Goal: Check status

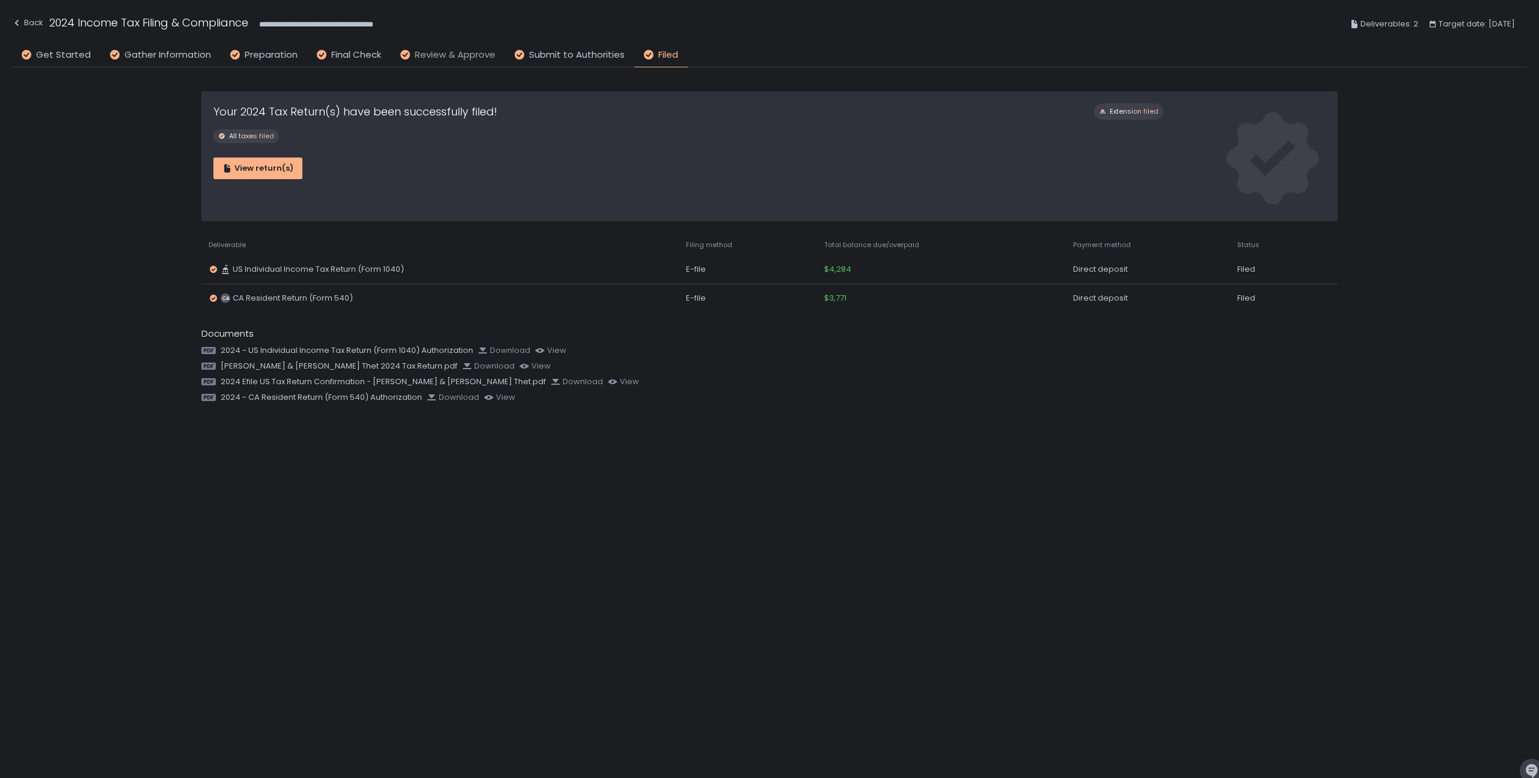
click at [440, 58] on span "Review & Approve" at bounding box center [455, 55] width 81 height 14
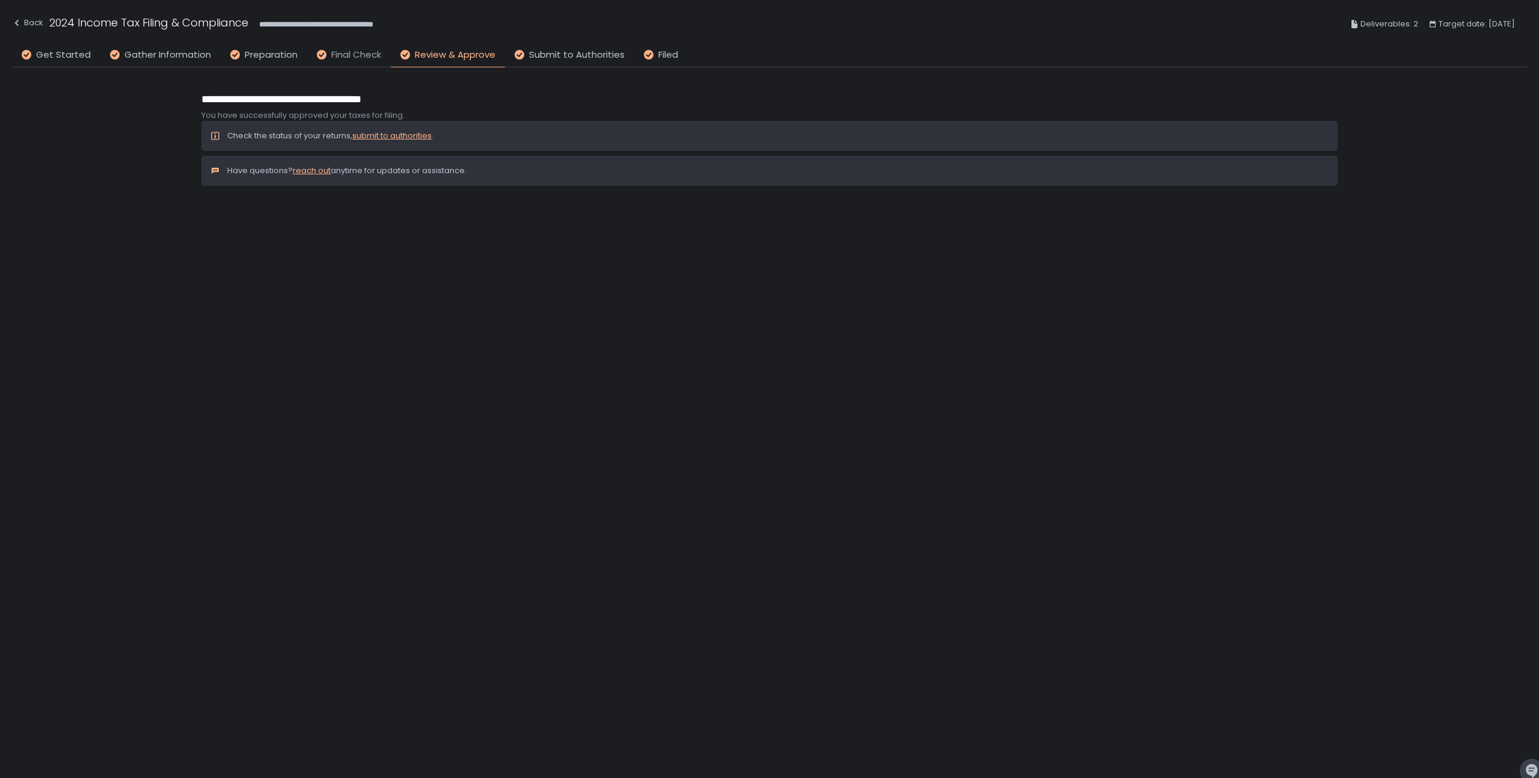
click at [345, 54] on span "Final Check" at bounding box center [356, 55] width 50 height 14
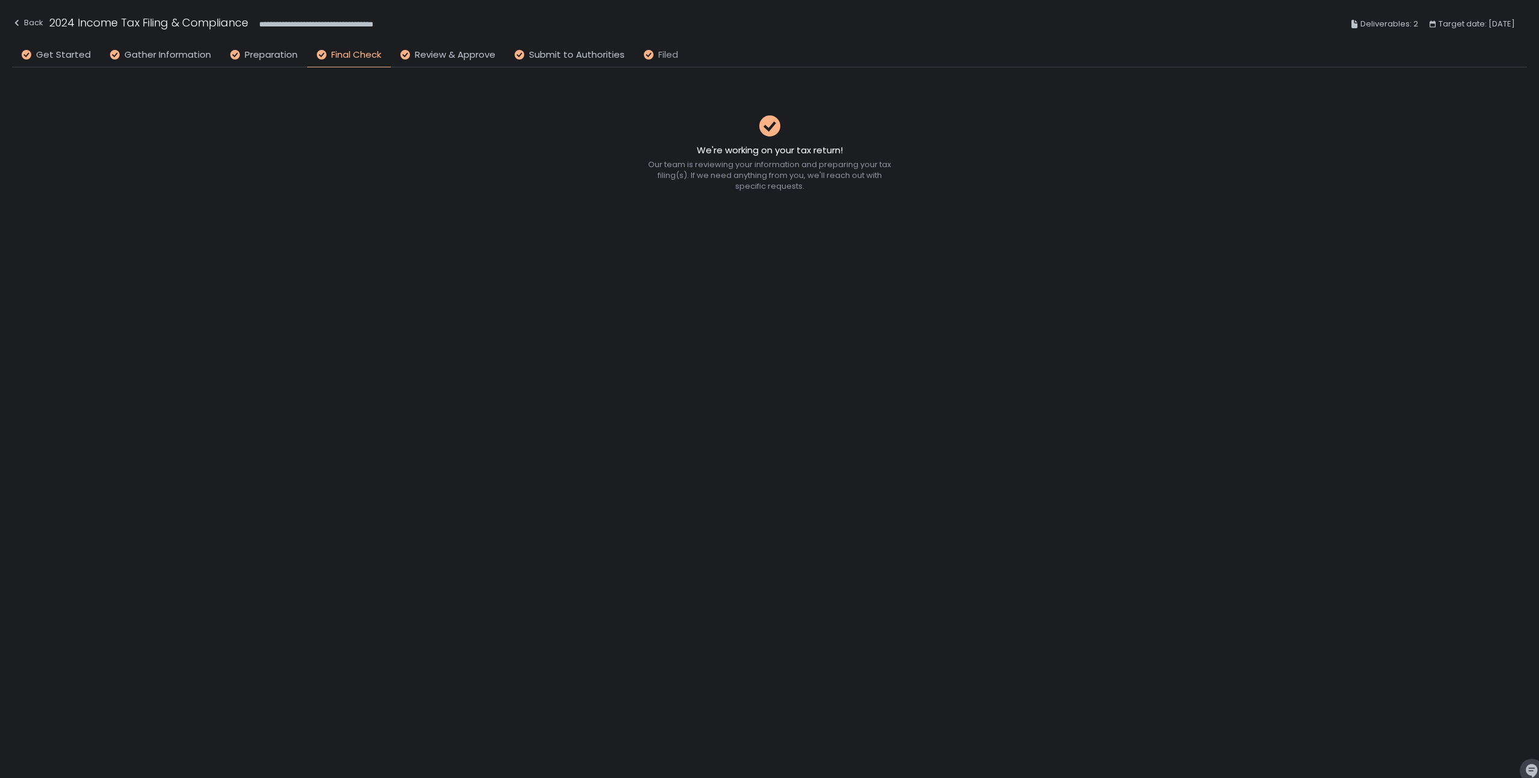
click at [661, 54] on span "Filed" at bounding box center [668, 55] width 20 height 14
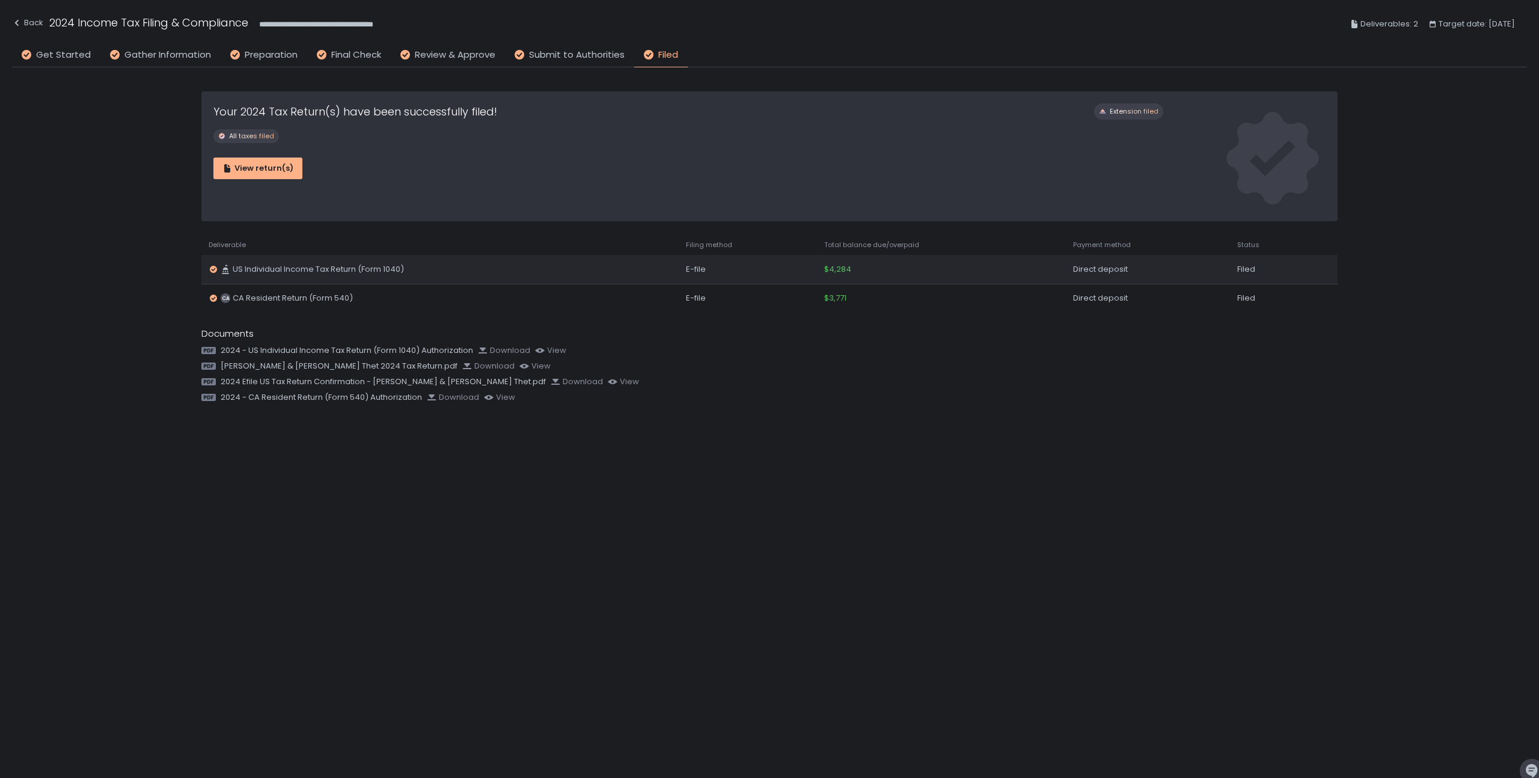
click at [422, 270] on div "US Individual Income Tax Return (Form 1040)" at bounding box center [440, 269] width 463 height 11
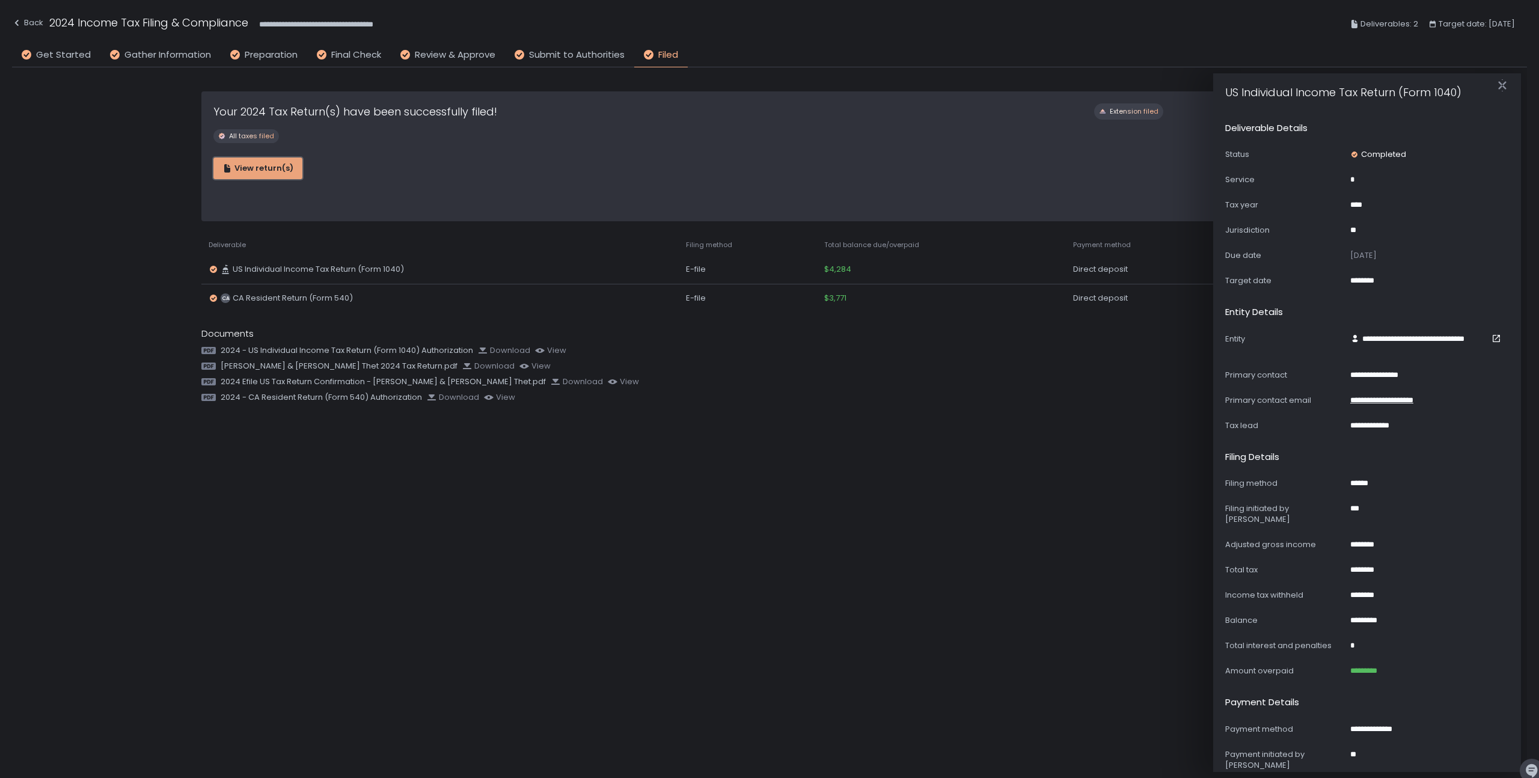
click at [259, 168] on div "View return(s)" at bounding box center [257, 168] width 71 height 11
